Goal: Use online tool/utility: Utilize a website feature to perform a specific function

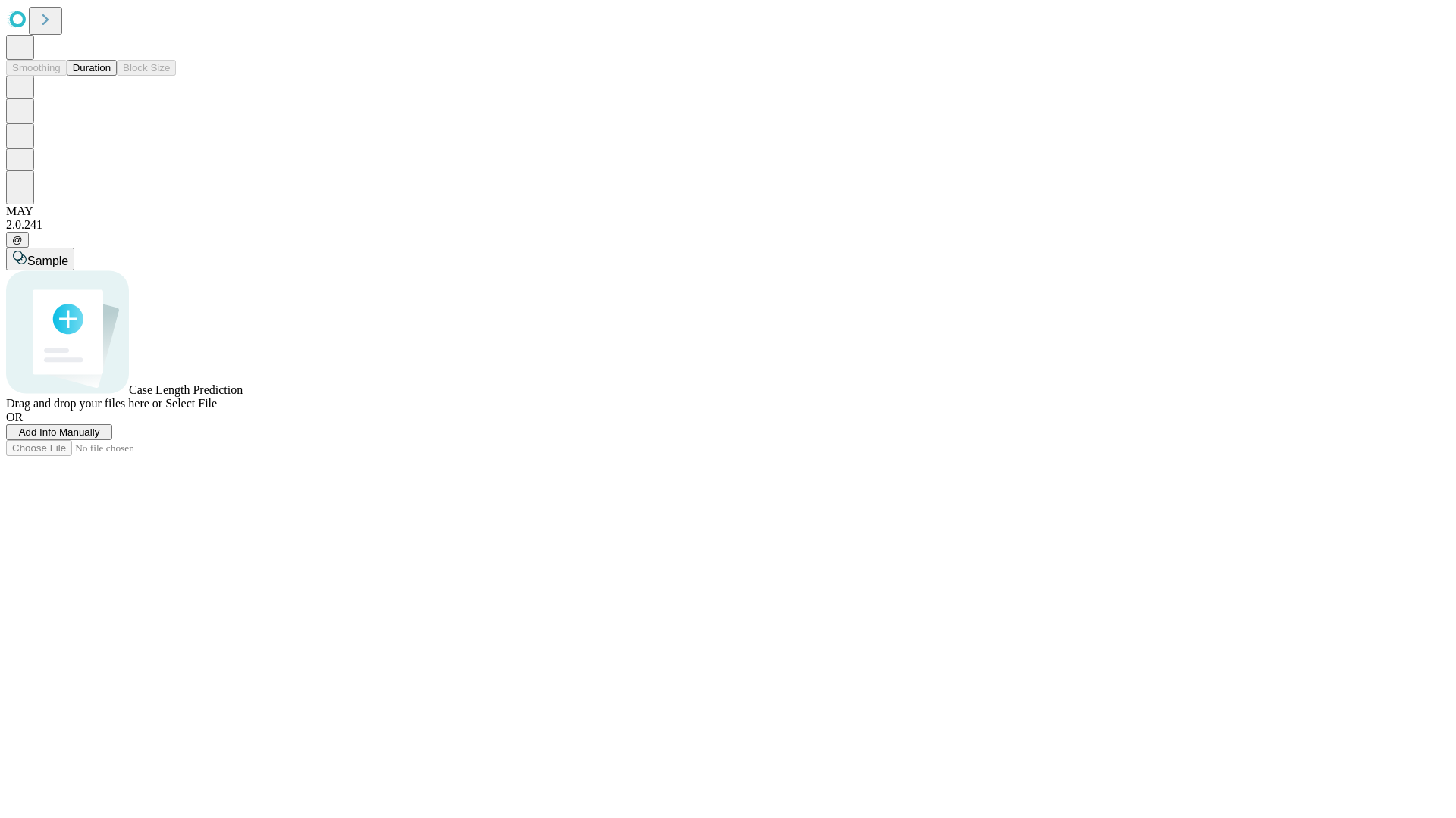
click at [100, 438] on span "Add Info Manually" at bounding box center [59, 432] width 81 height 11
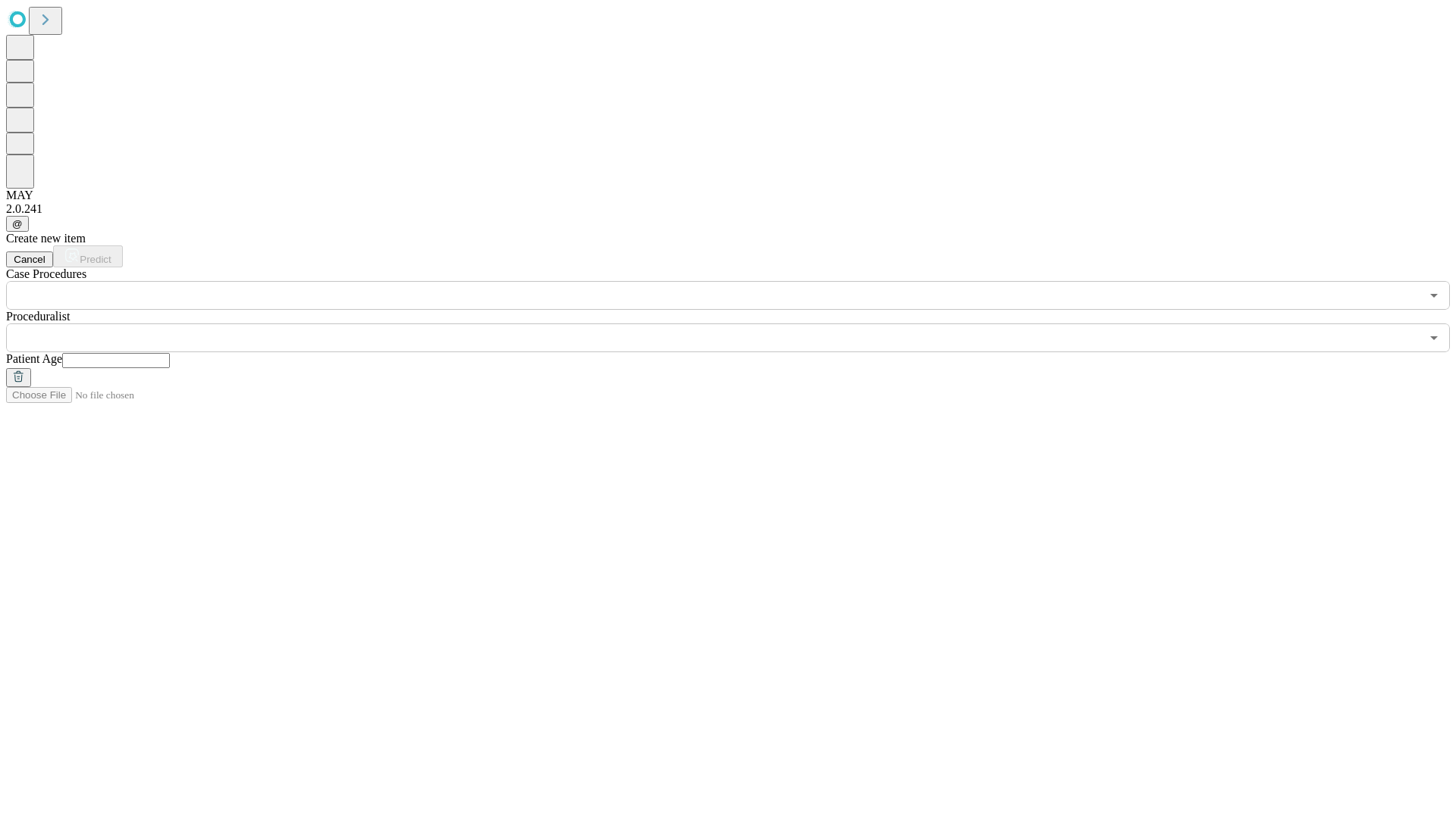
click at [169, 353] on input "text" at bounding box center [116, 361] width 108 height 15
type input "**"
click at [739, 324] on input "text" at bounding box center [713, 338] width 1414 height 29
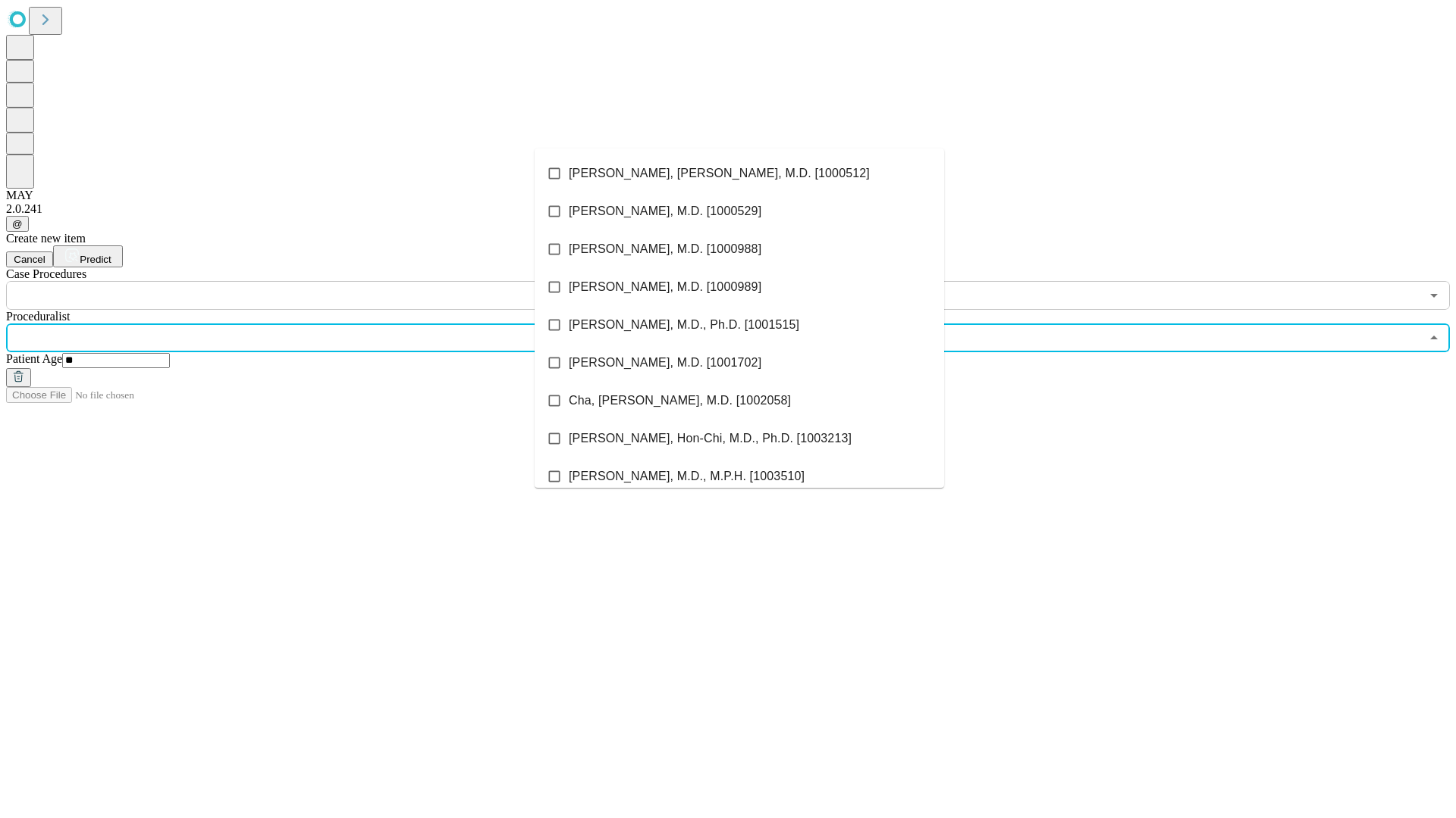
click at [739, 173] on li "[PERSON_NAME], [PERSON_NAME], M.D. [1000512]" at bounding box center [739, 174] width 410 height 38
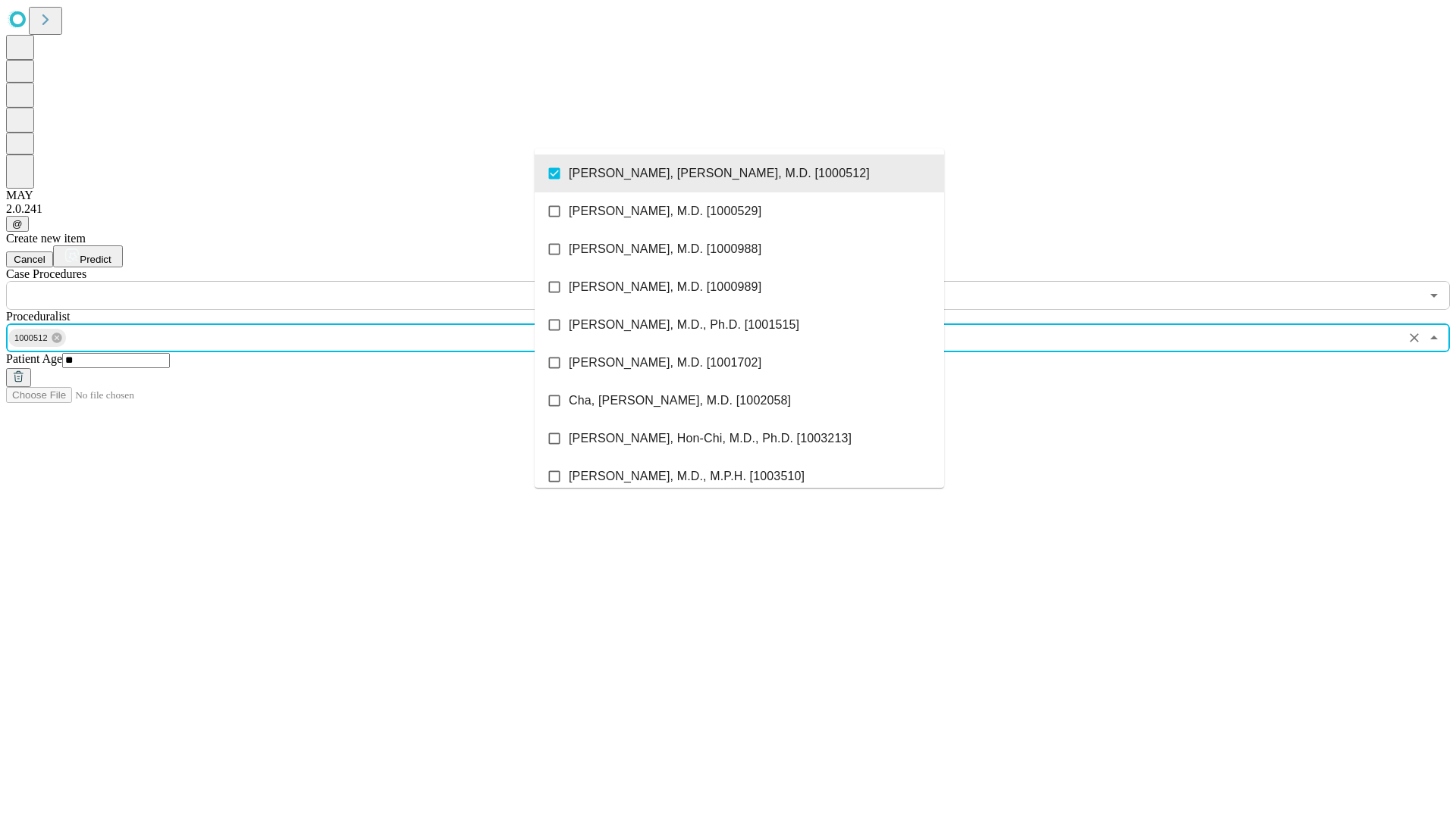
click at [318, 281] on input "text" at bounding box center [713, 295] width 1414 height 29
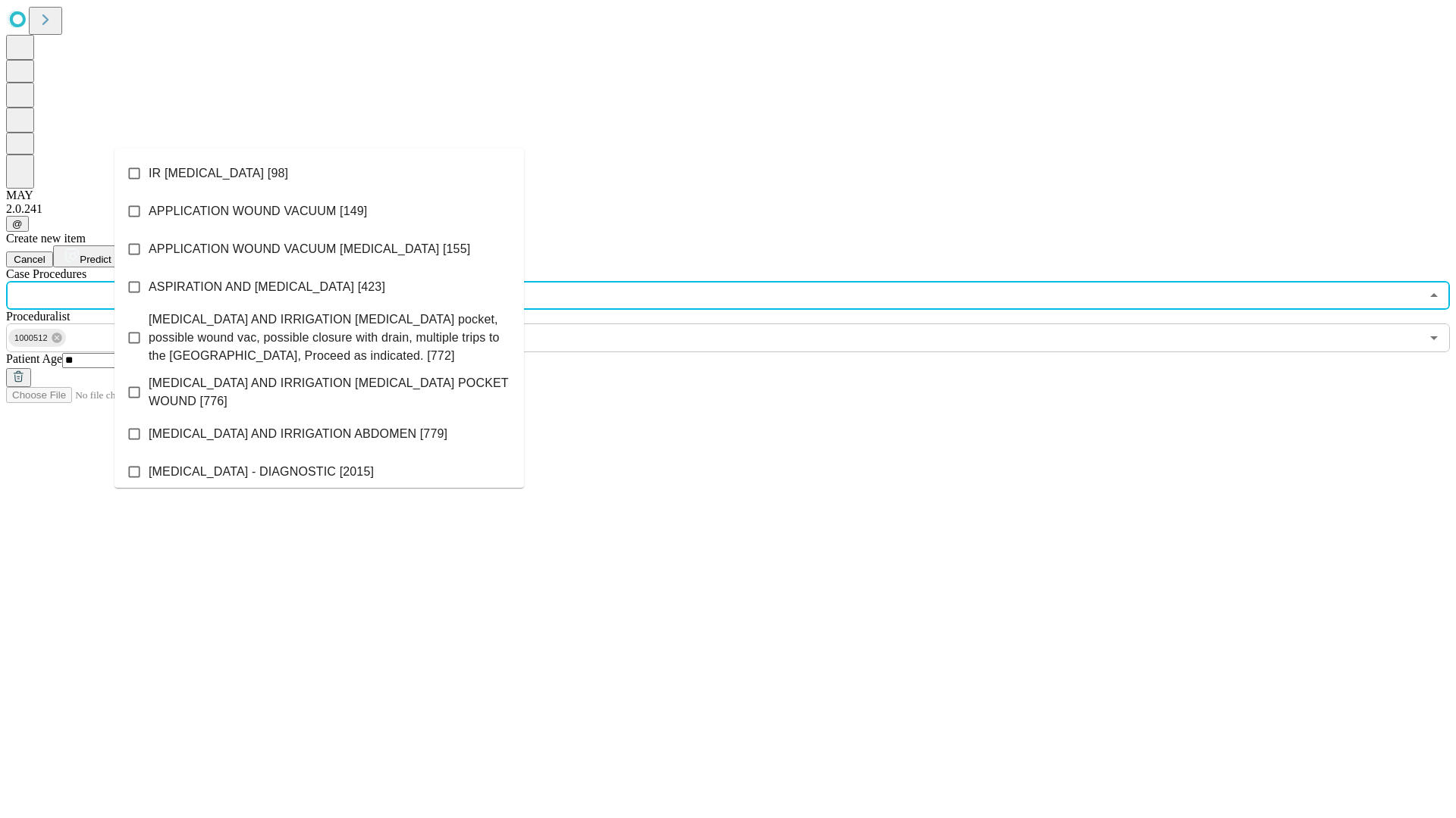
click at [319, 173] on li "IR [MEDICAL_DATA] [98]" at bounding box center [319, 174] width 410 height 38
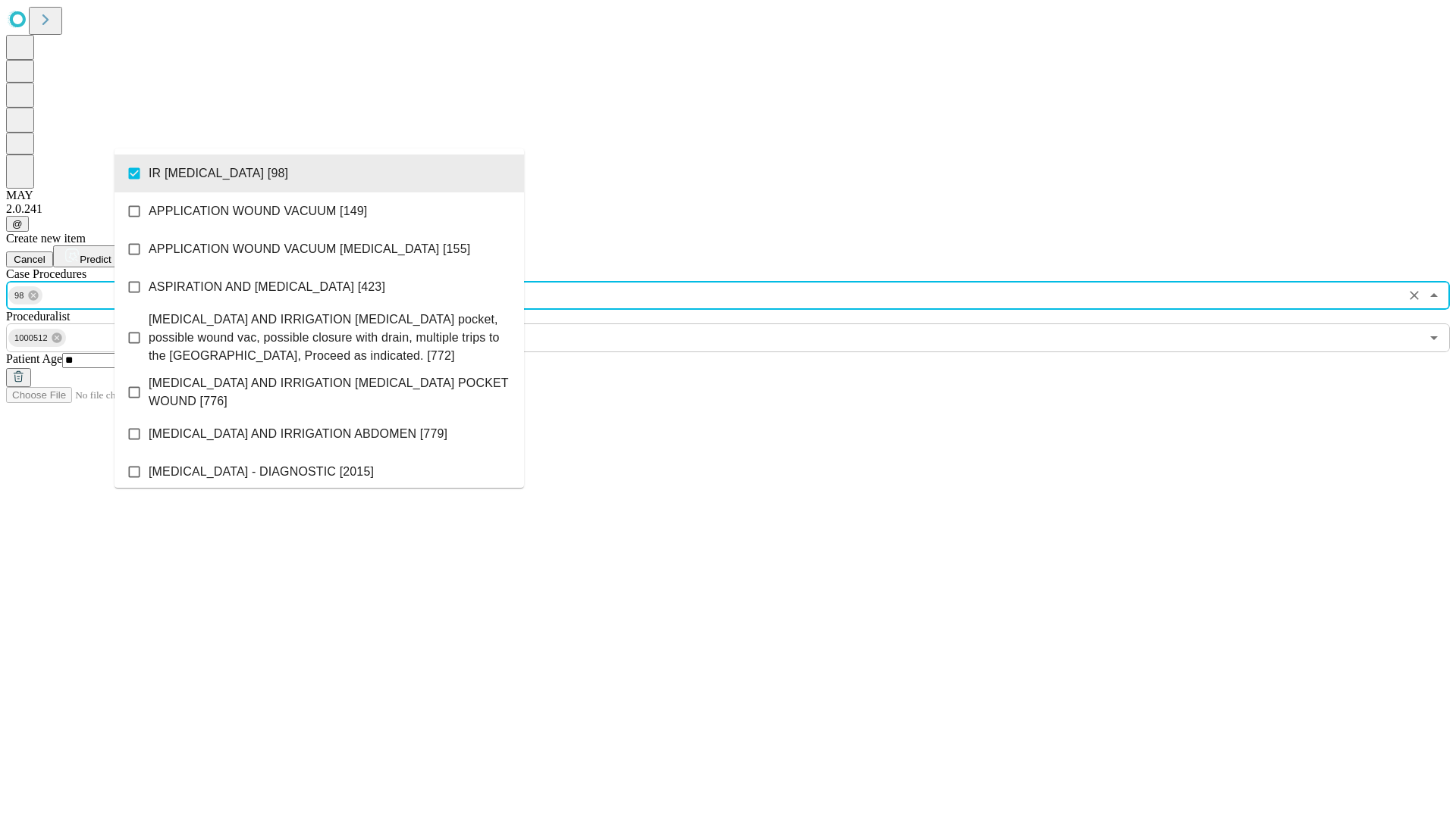
click at [111, 254] on span "Predict" at bounding box center [95, 259] width 31 height 11
